Goal: Ask a question

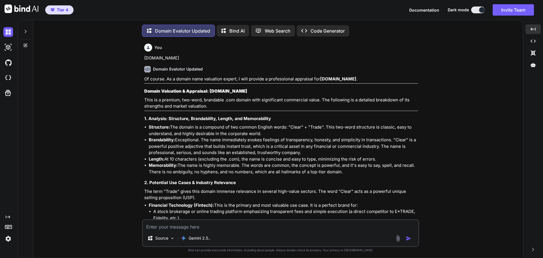
click at [10, 78] on img at bounding box center [8, 78] width 10 height 10
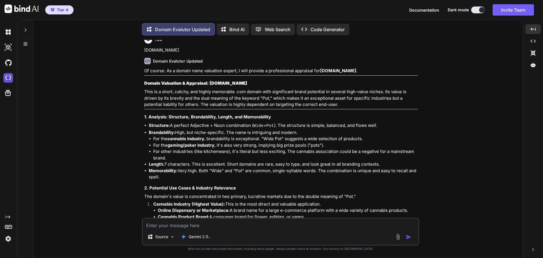
click at [9, 77] on img at bounding box center [8, 78] width 10 height 10
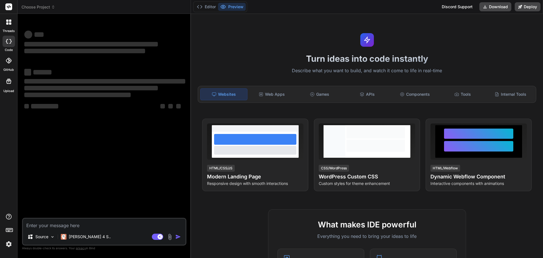
click at [9, 244] on img at bounding box center [9, 244] width 10 height 10
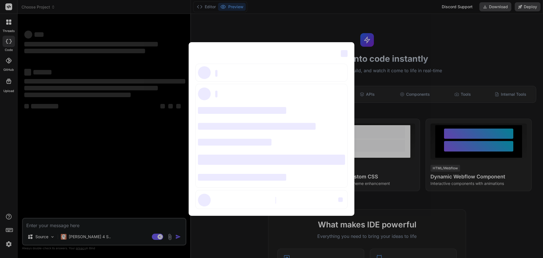
type textarea "x"
click at [298, 25] on div "‌ ‌ ‌ ‌ ‌ ‌ ‌ ‌ ‌ ‌ ‌ ‌ ‌ ‌ ‌" at bounding box center [271, 129] width 543 height 258
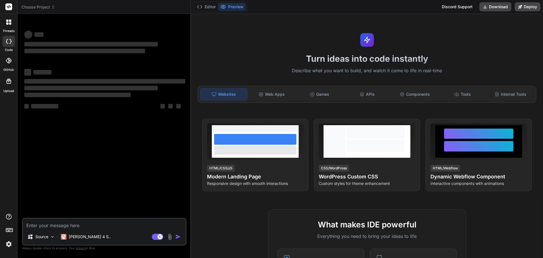
click at [9, 244] on img at bounding box center [9, 244] width 10 height 10
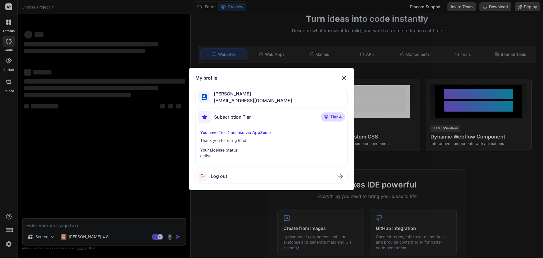
scroll to position [57, 0]
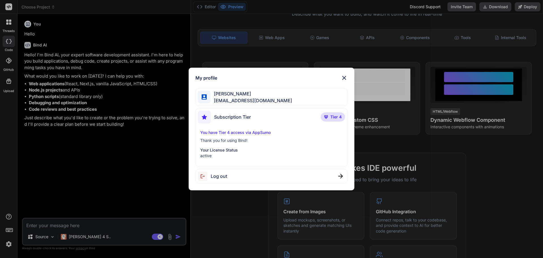
click at [329, 117] on p "Tier 4" at bounding box center [333, 116] width 24 height 9
click at [283, 119] on div "Subscription Tier Tier 4" at bounding box center [271, 118] width 147 height 15
type textarea "x"
click at [330, 117] on p "Tier 4" at bounding box center [333, 116] width 24 height 9
click at [251, 131] on p "You have Tier 4 access via AppSumo" at bounding box center [271, 133] width 143 height 6
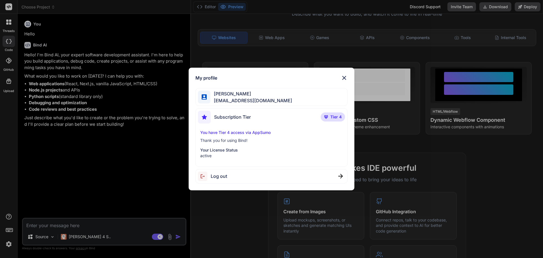
click at [341, 78] on img at bounding box center [344, 77] width 7 height 7
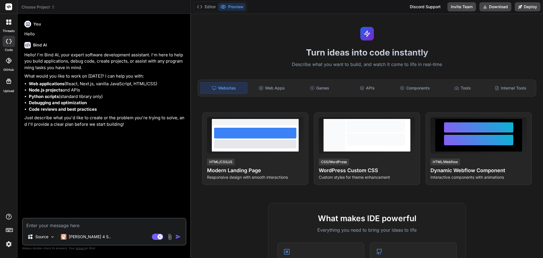
scroll to position [0, 0]
